Goal: Transaction & Acquisition: Purchase product/service

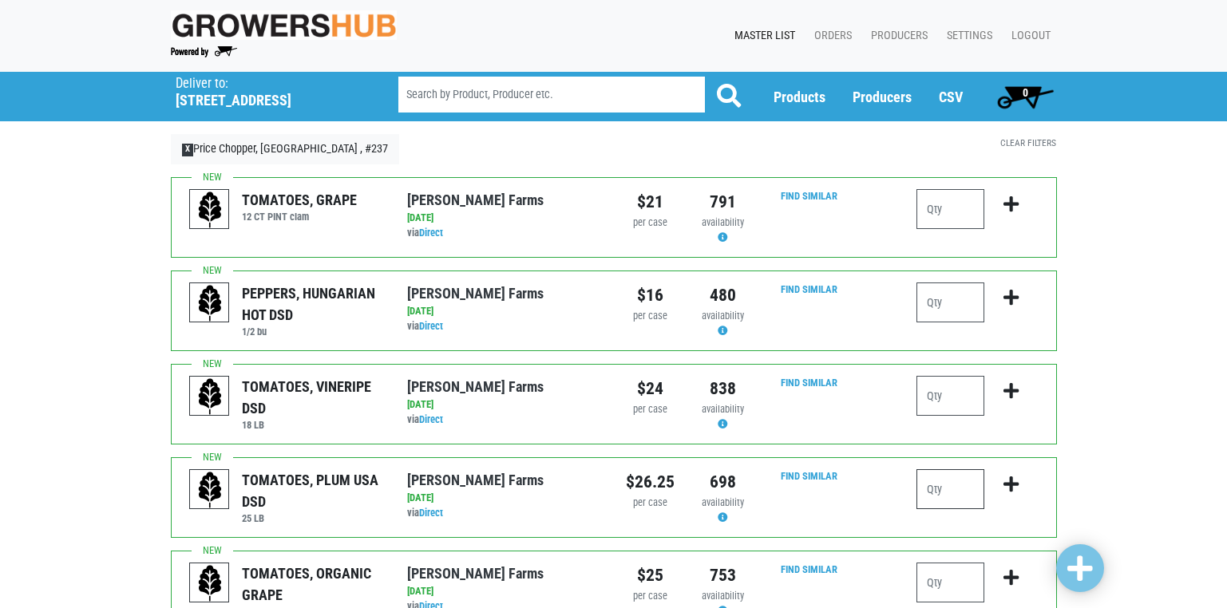
click at [940, 493] on input "number" at bounding box center [951, 490] width 68 height 40
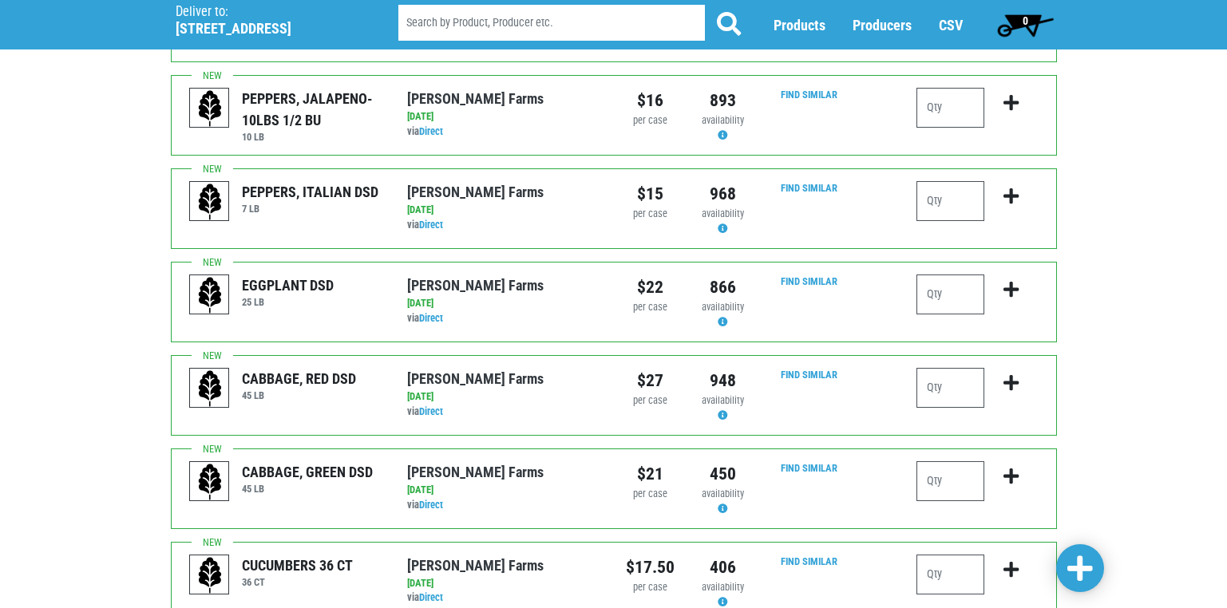
scroll to position [1437, 0]
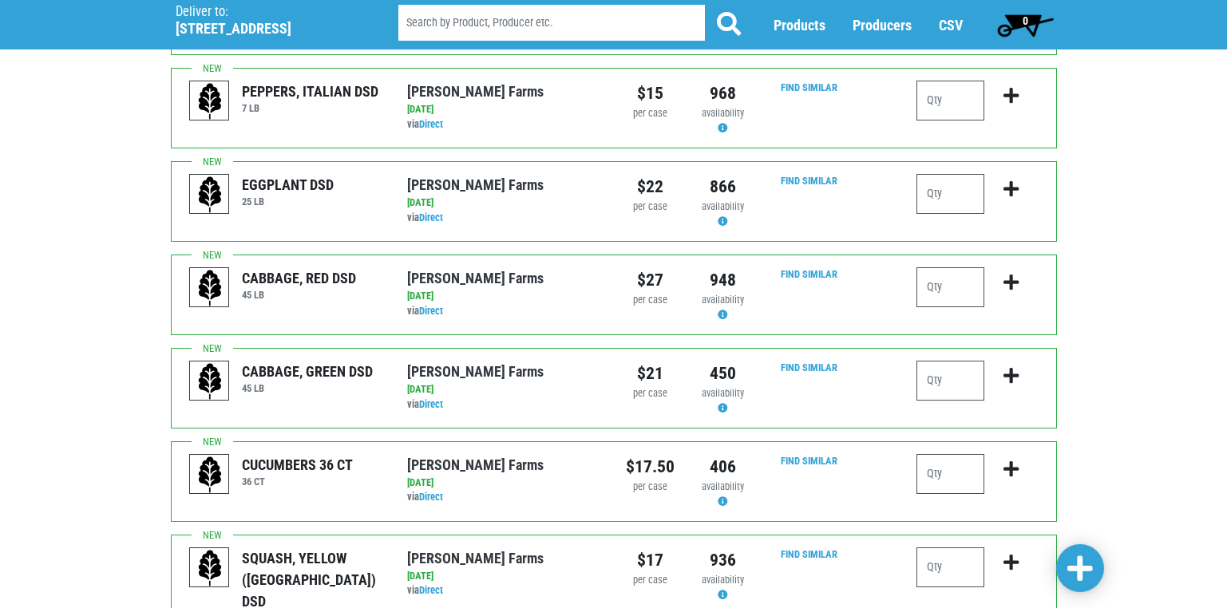
type input "2"
click at [936, 462] on input "number" at bounding box center [951, 474] width 68 height 40
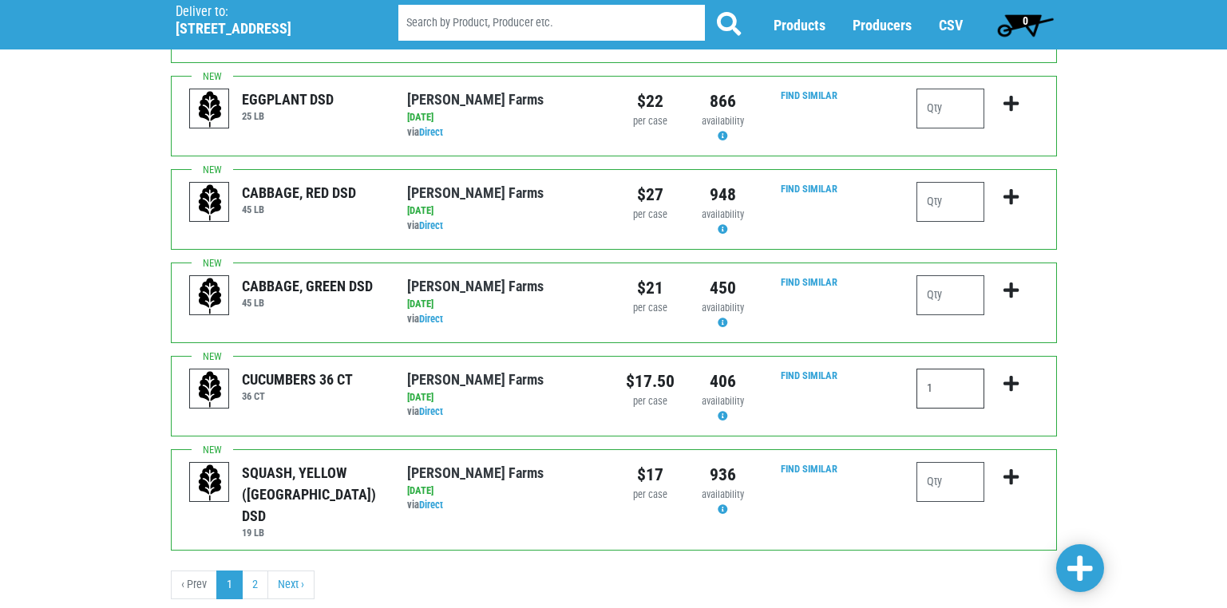
scroll to position [1525, 0]
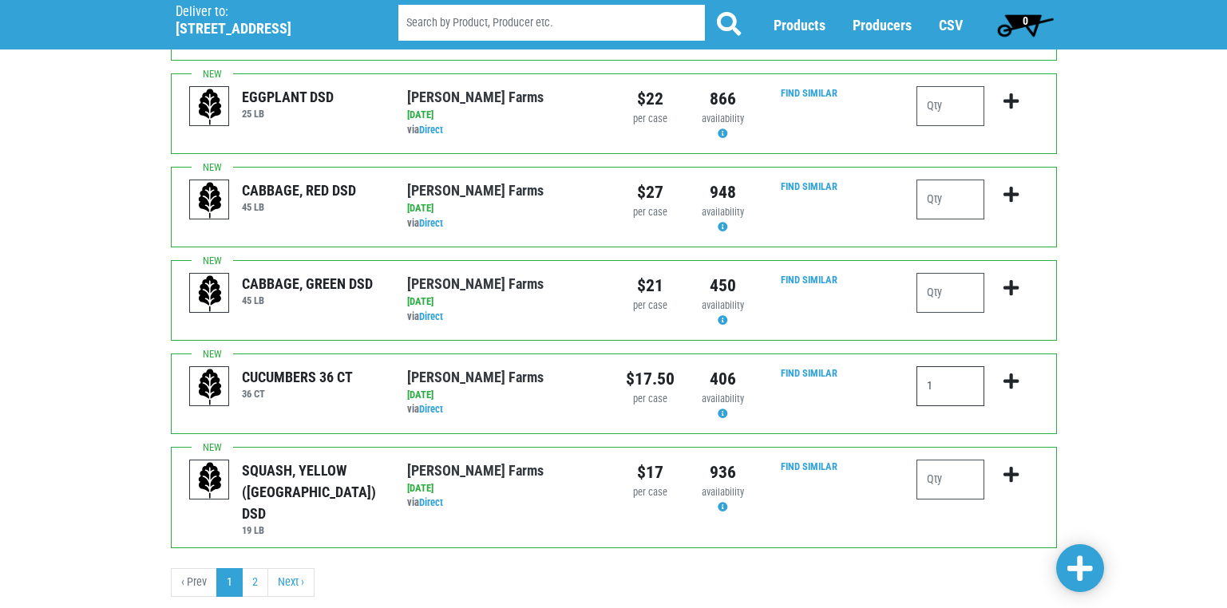
type input "1"
click at [1075, 563] on span at bounding box center [1081, 569] width 26 height 29
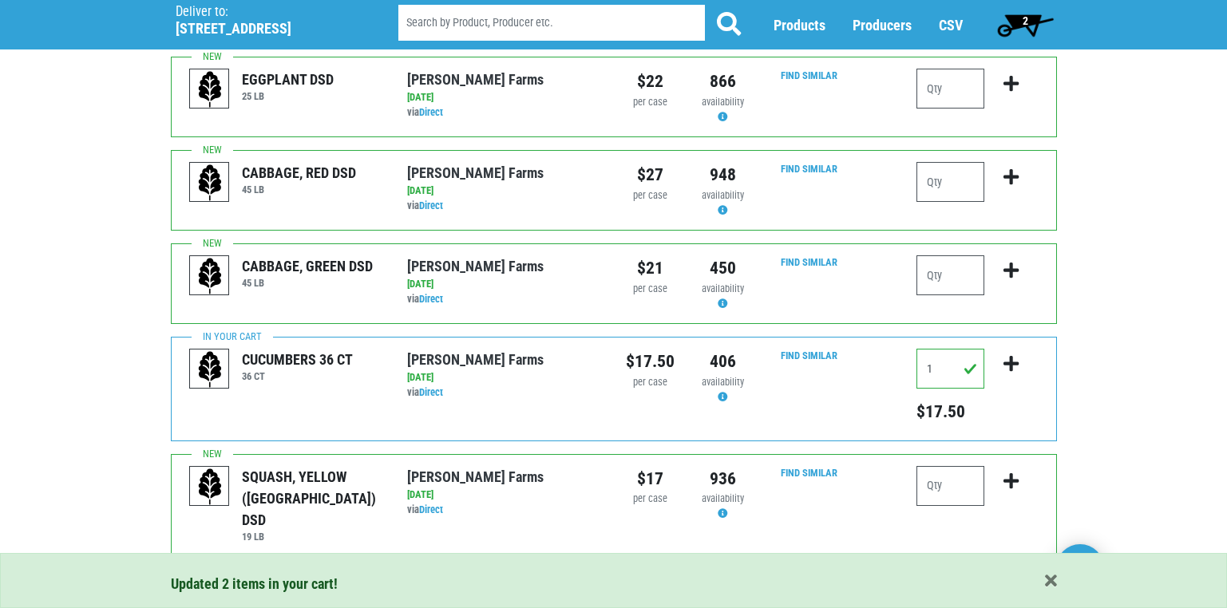
scroll to position [1573, 0]
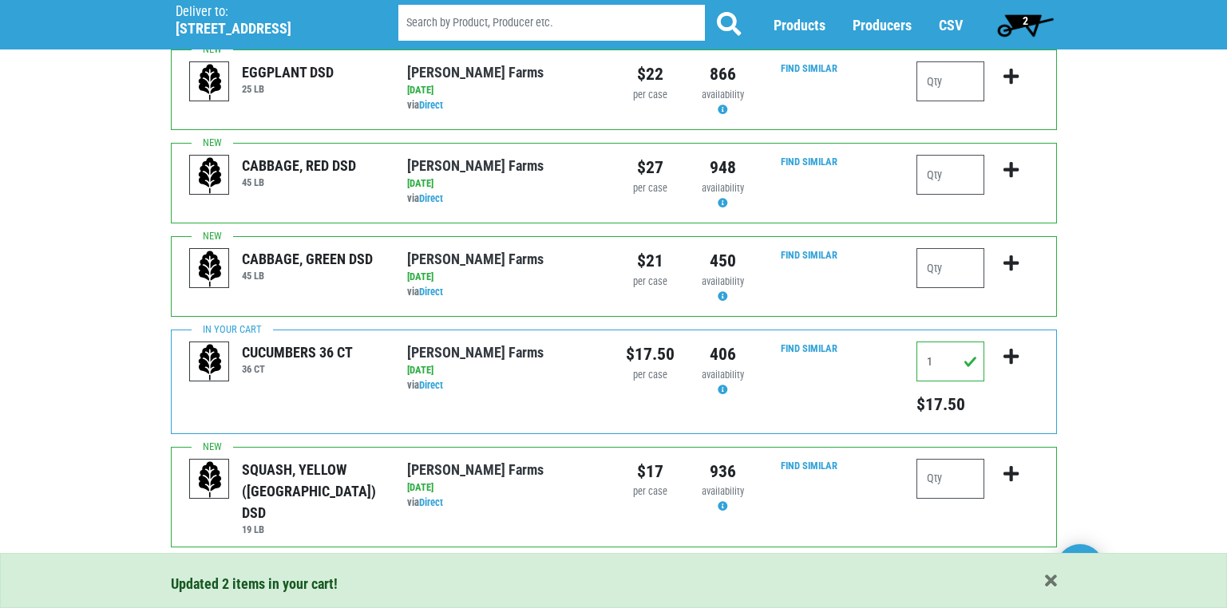
click at [258, 568] on link "2" at bounding box center [255, 582] width 26 height 29
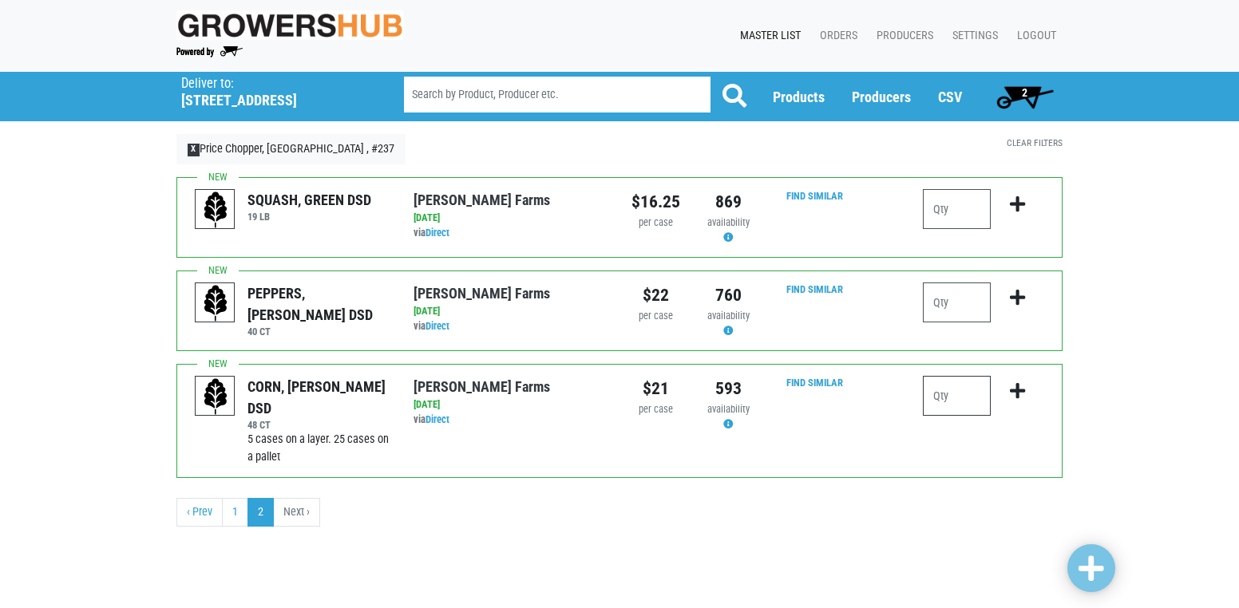
click at [949, 394] on input "number" at bounding box center [957, 396] width 68 height 40
click at [937, 211] on input "number" at bounding box center [957, 209] width 68 height 40
type input "1"
click at [938, 398] on input "number" at bounding box center [957, 396] width 68 height 40
type input "3"
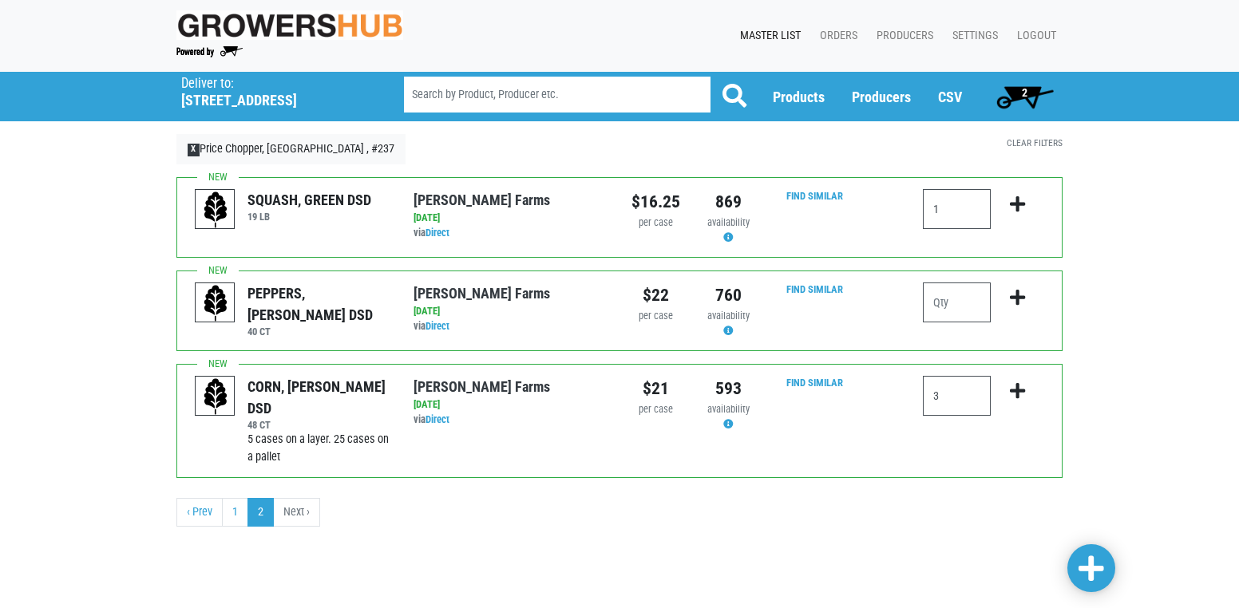
click at [1088, 556] on span at bounding box center [1092, 569] width 26 height 29
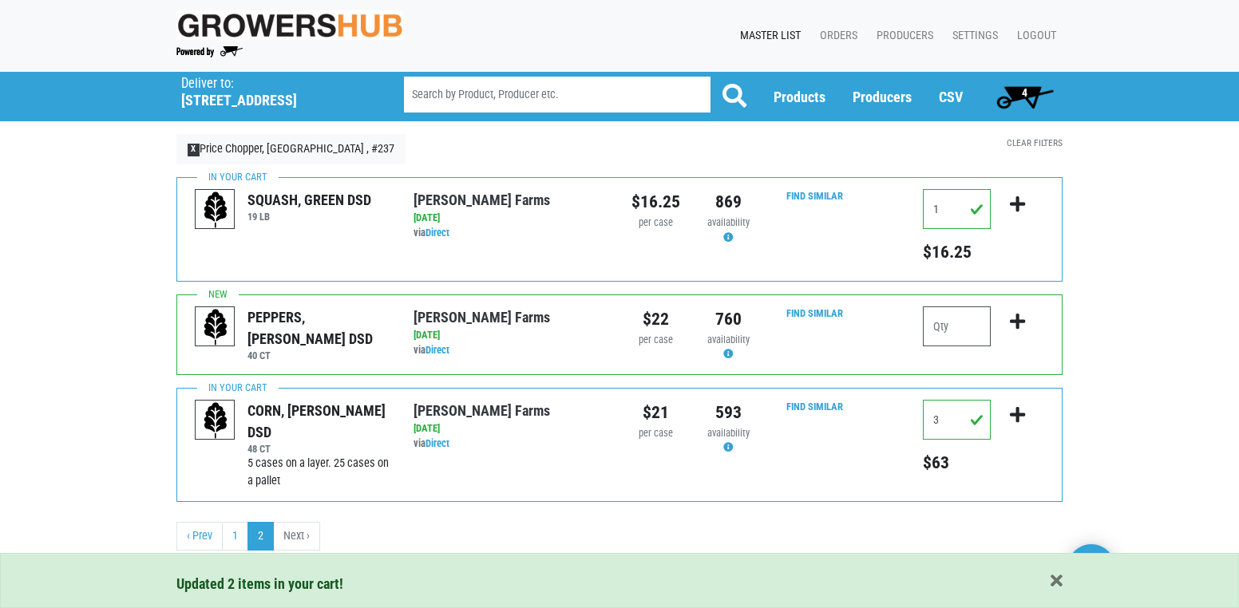
click at [1024, 95] on span "4" at bounding box center [1025, 92] width 6 height 13
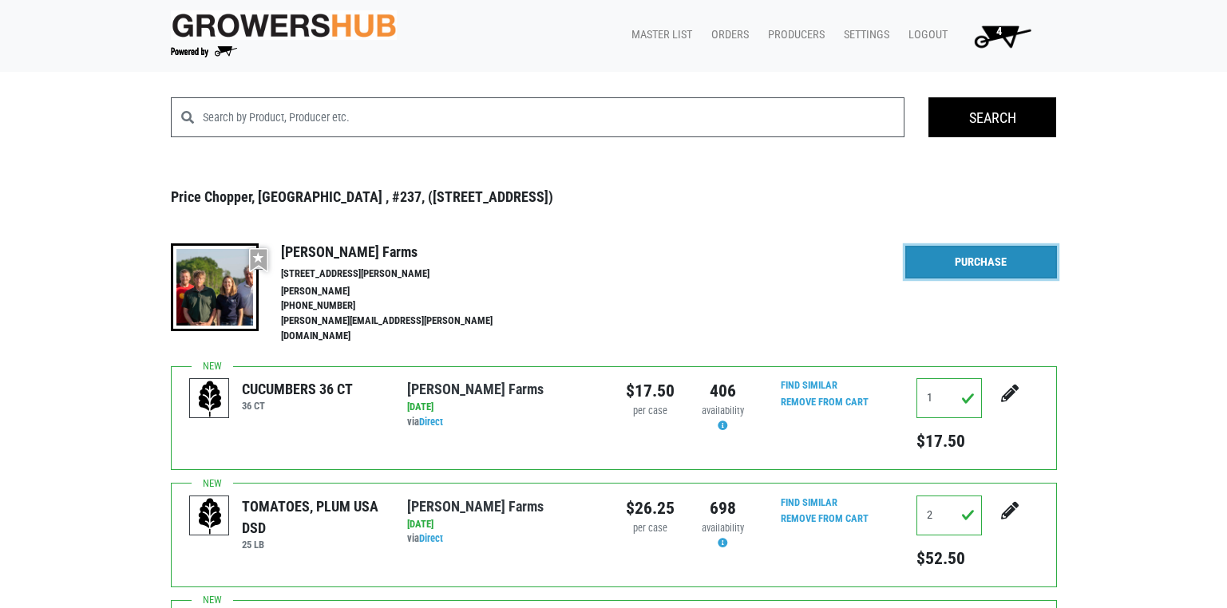
click at [1026, 252] on link "Purchase" at bounding box center [982, 263] width 152 height 34
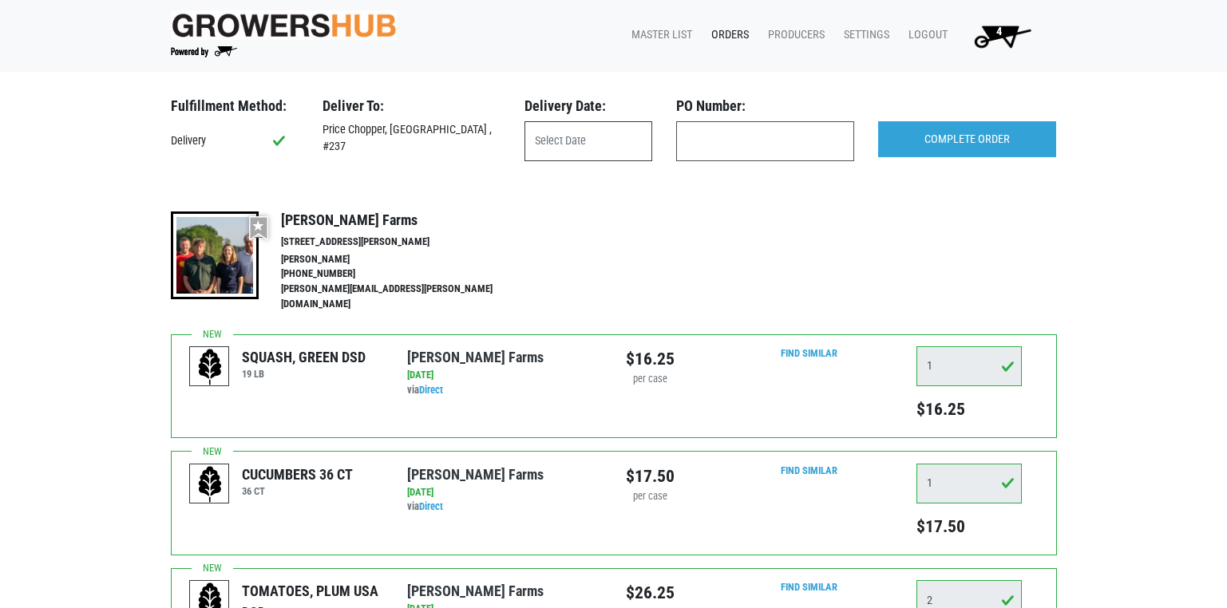
click at [577, 141] on input "text" at bounding box center [589, 141] width 128 height 40
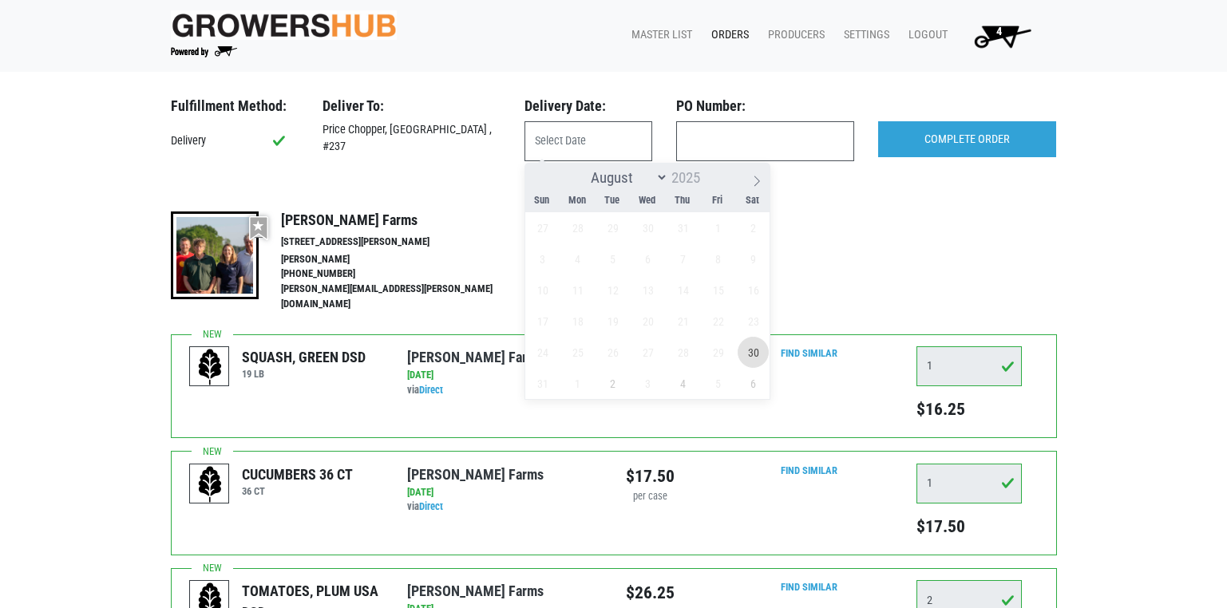
click at [755, 355] on span "30" at bounding box center [753, 352] width 31 height 31
type input "[DATE]"
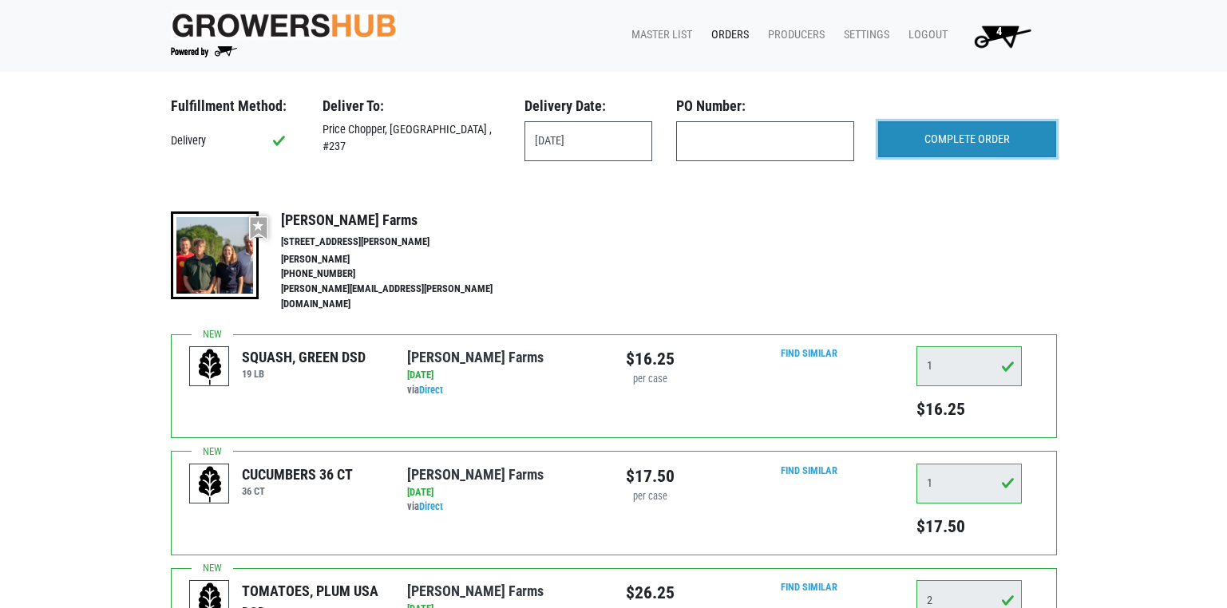
click at [973, 132] on input "COMPLETE ORDER" at bounding box center [967, 139] width 178 height 37
